Goal: Use online tool/utility: Utilize a website feature to perform a specific function

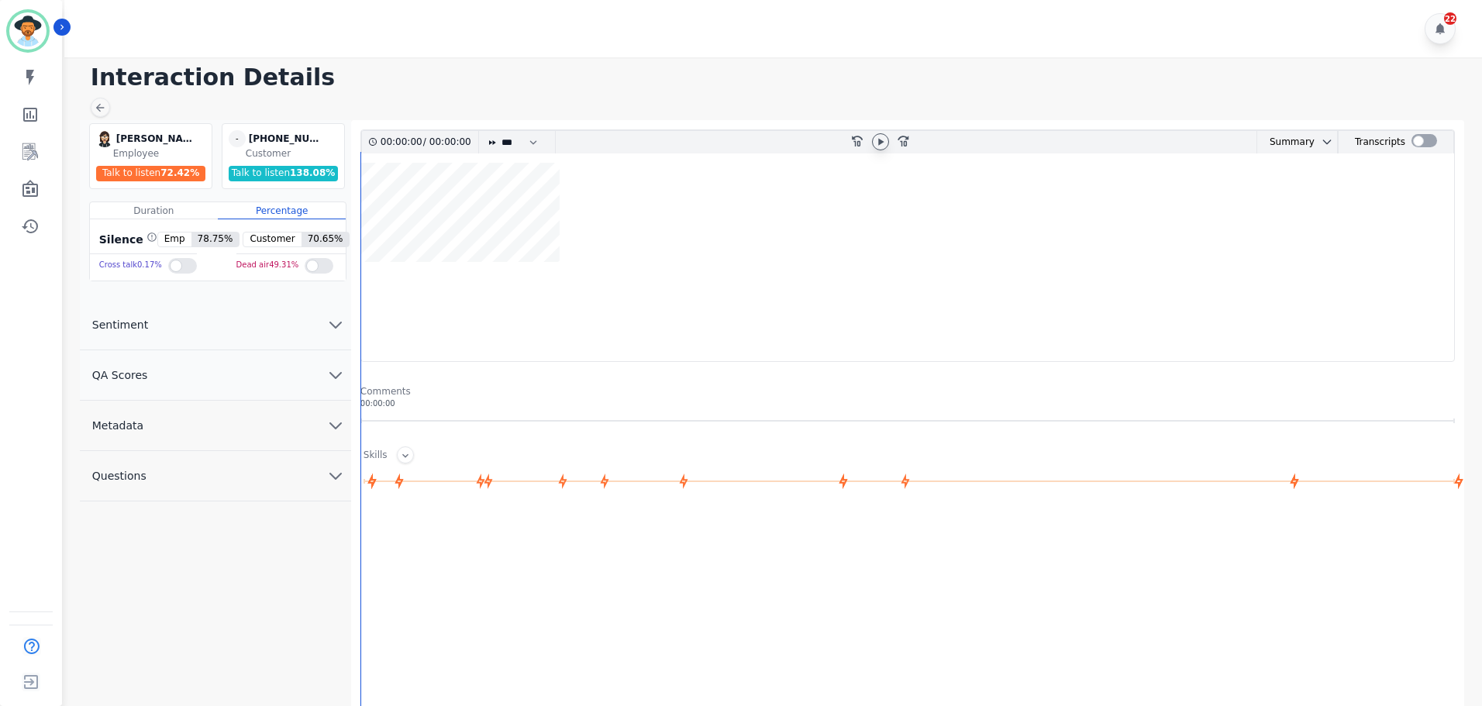
click at [878, 136] on icon at bounding box center [880, 142] width 12 height 12
click at [882, 137] on icon at bounding box center [880, 142] width 12 height 12
click at [881, 144] on icon at bounding box center [880, 141] width 6 height 7
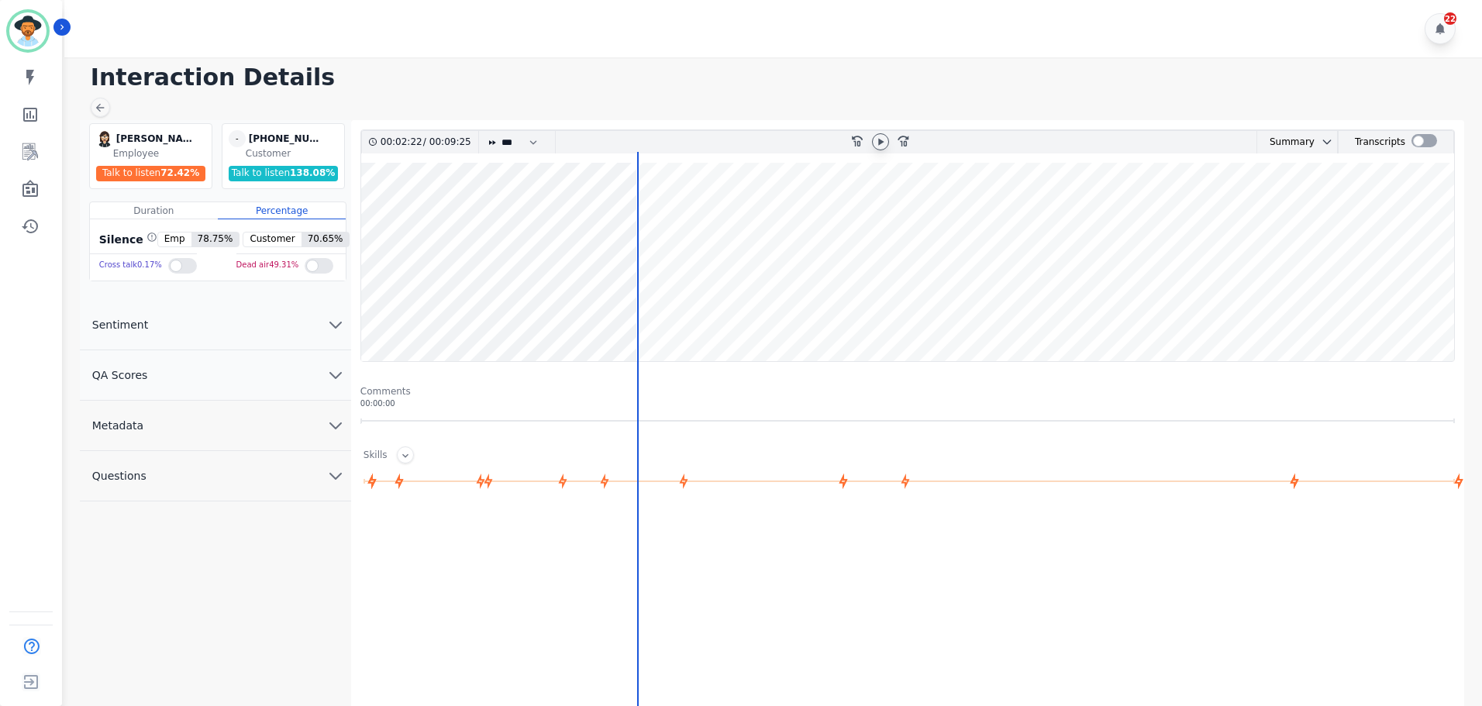
click at [879, 138] on icon at bounding box center [880, 142] width 12 height 12
